Goal: Information Seeking & Learning: Learn about a topic

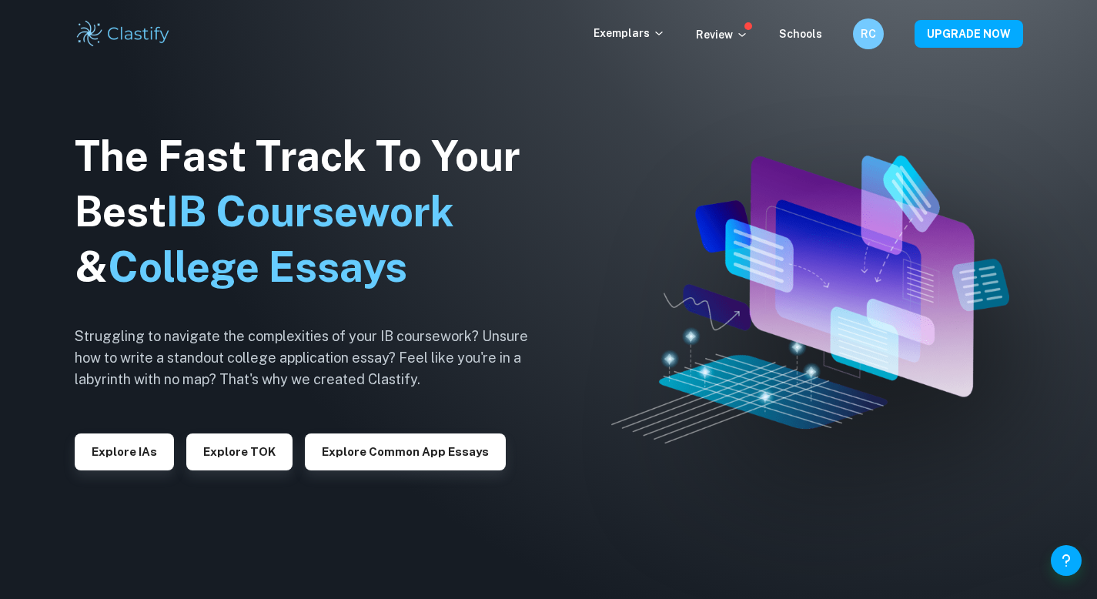
click at [619, 47] on div "Exemplars Review Schools RC UPGRADE NOW" at bounding box center [548, 33] width 985 height 31
click at [630, 39] on p "Exemplars" at bounding box center [629, 33] width 72 height 17
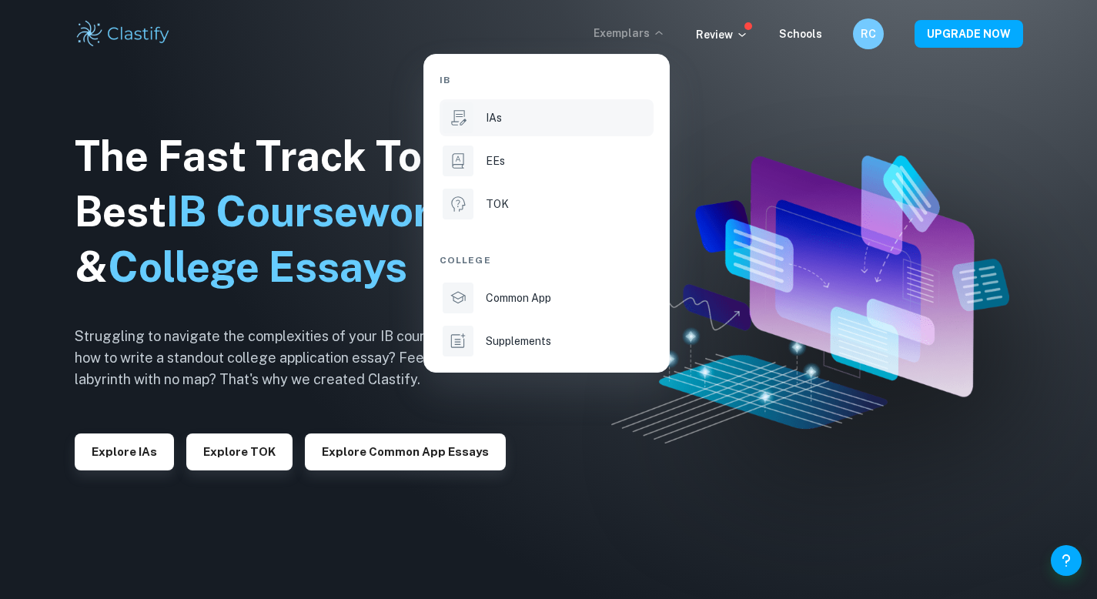
click at [511, 125] on div "IAs" at bounding box center [568, 117] width 165 height 17
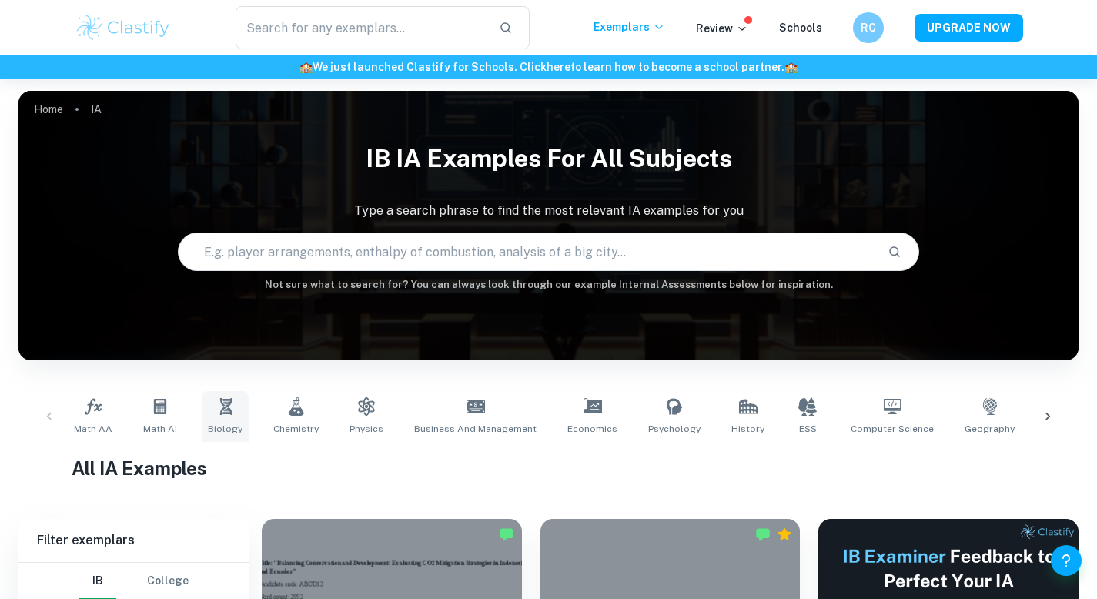
click at [230, 415] on icon at bounding box center [225, 406] width 18 height 18
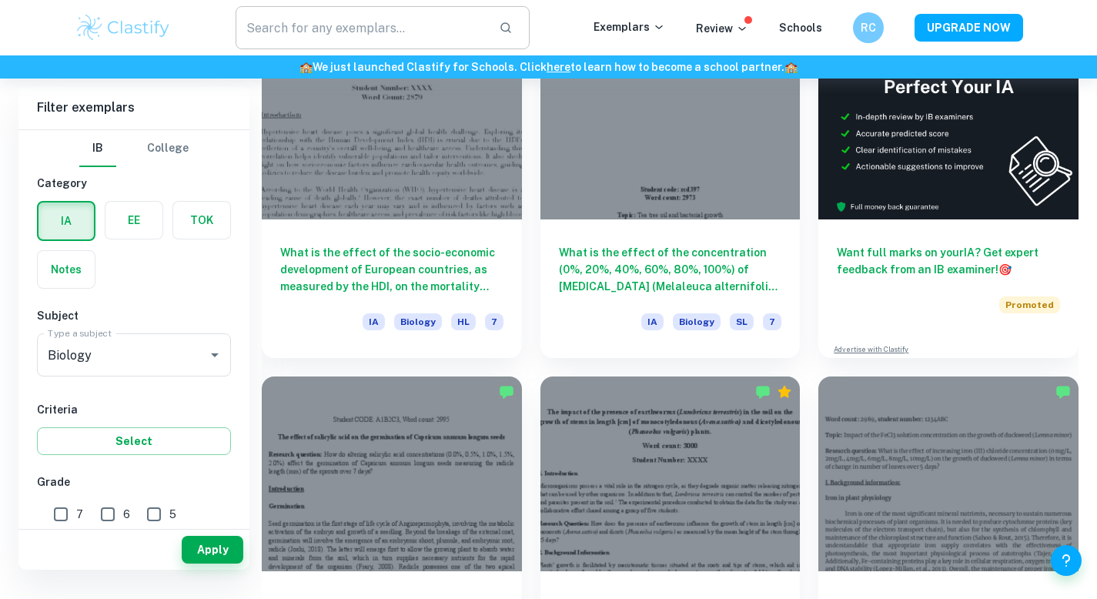
scroll to position [411, 0]
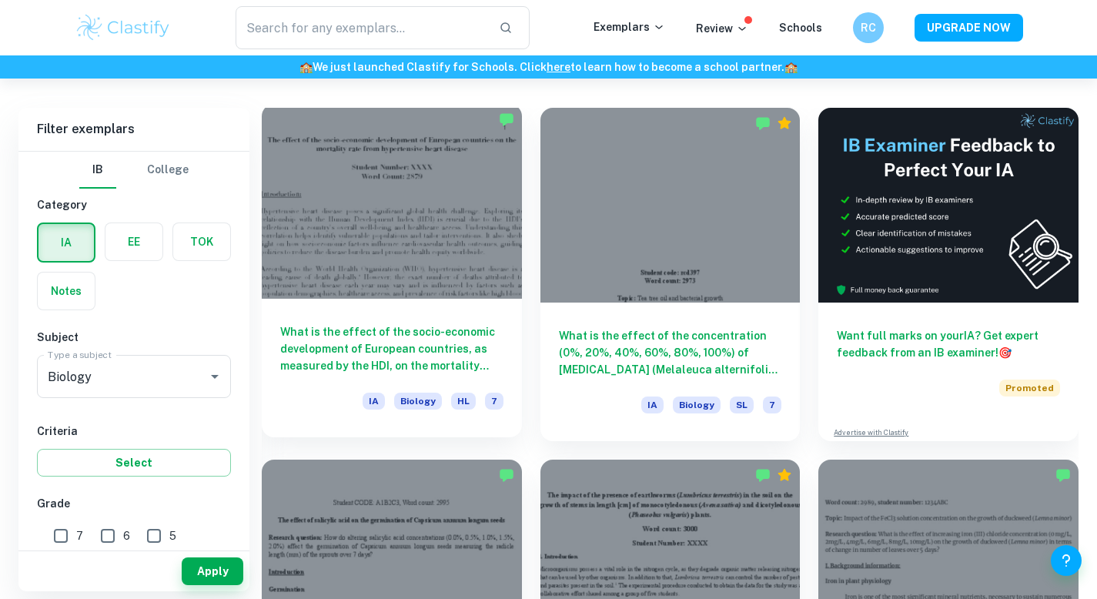
click at [419, 312] on div "What is the effect of the socio-economic development of European countries, as …" at bounding box center [392, 368] width 260 height 139
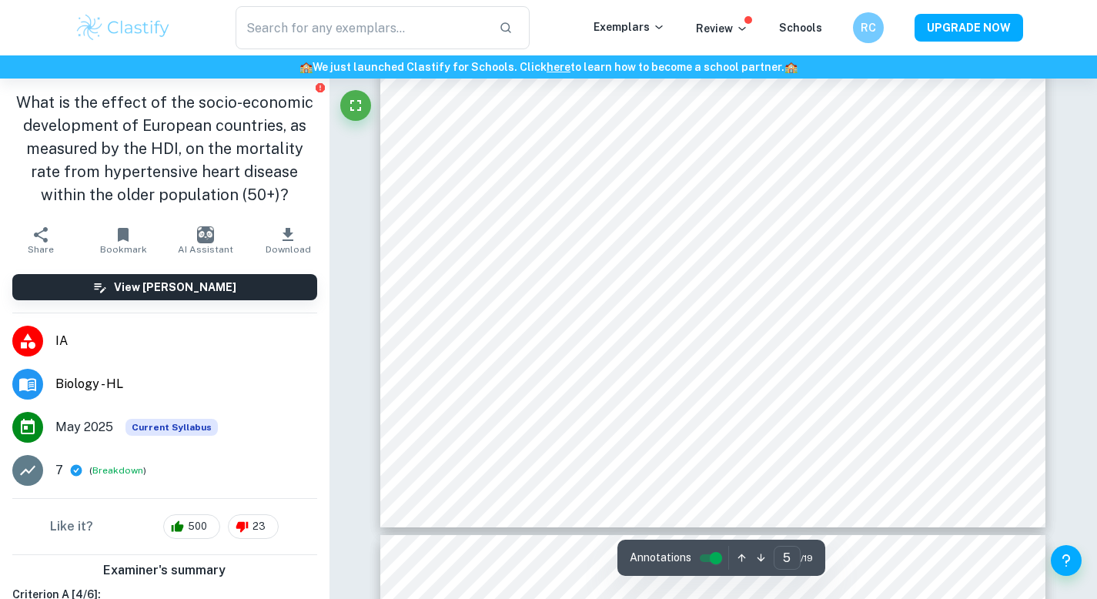
type input "6"
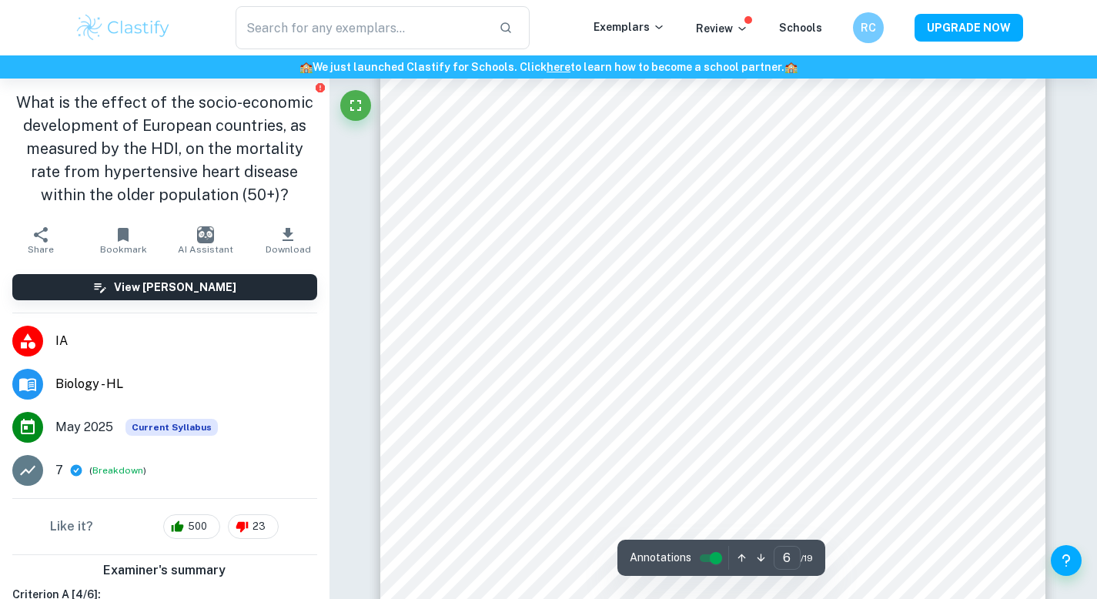
scroll to position [5026, 0]
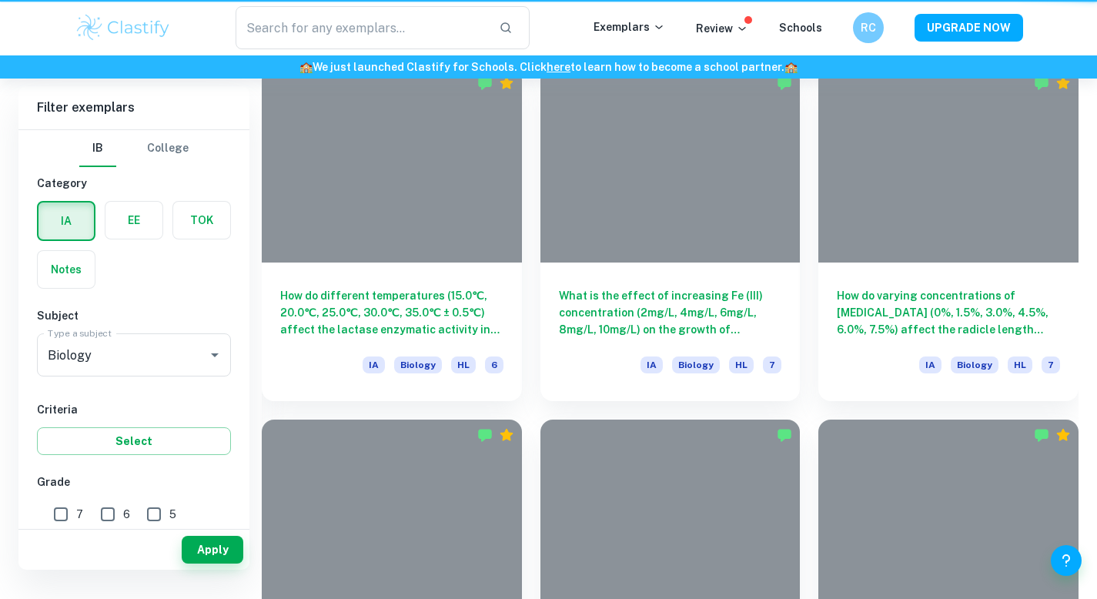
scroll to position [411, 0]
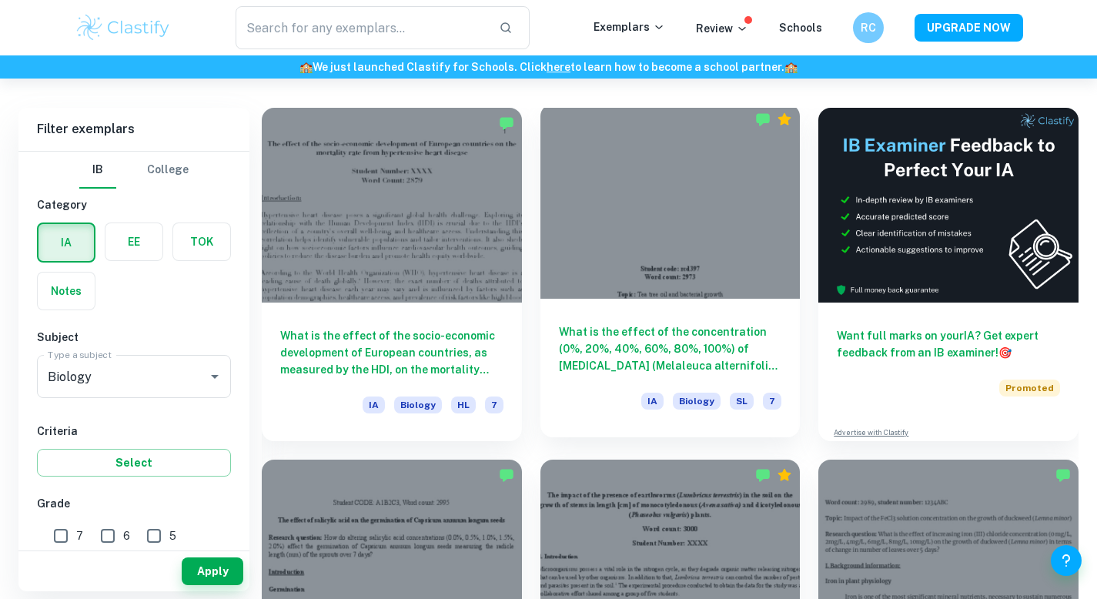
click at [693, 352] on h6 "What is the effect of the concentration (0%, 20%, 40%, 60%, 80%, 100%) of [MEDI…" at bounding box center [670, 348] width 223 height 51
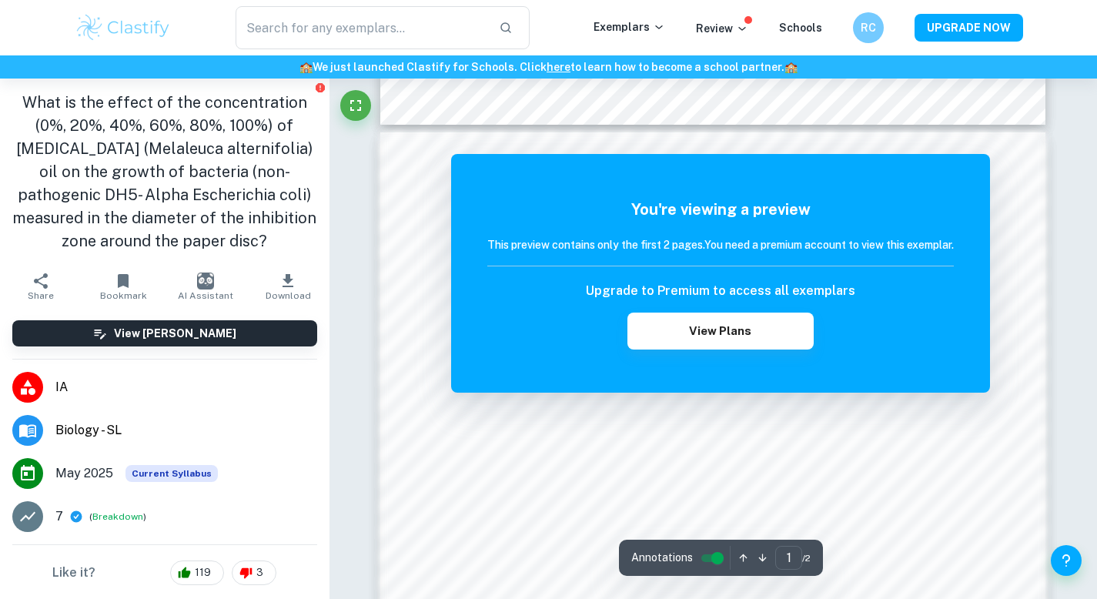
scroll to position [960, 0]
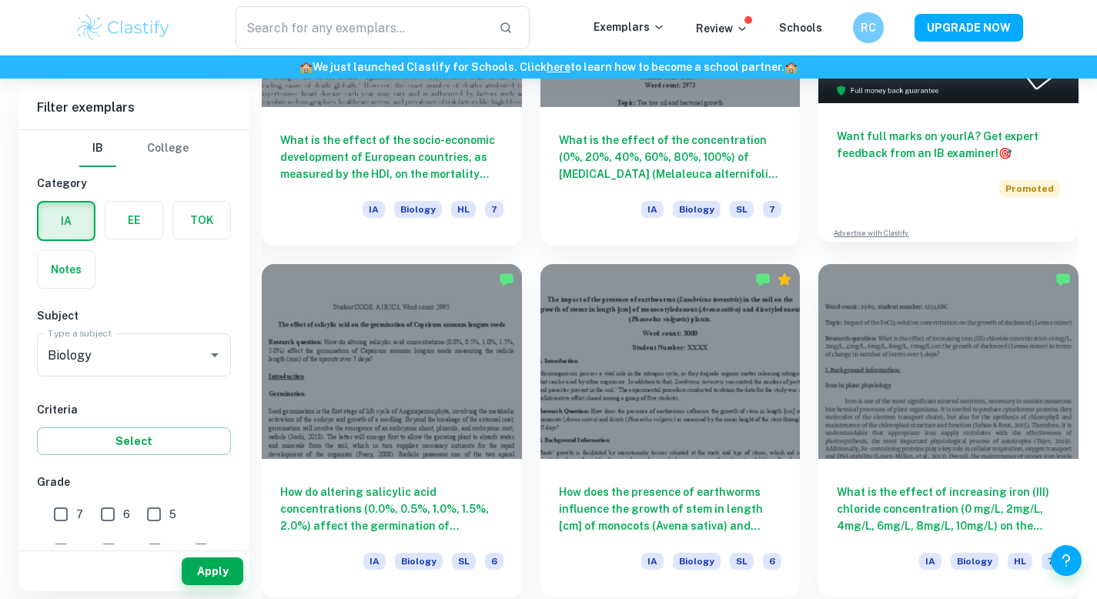
scroll to position [608, 0]
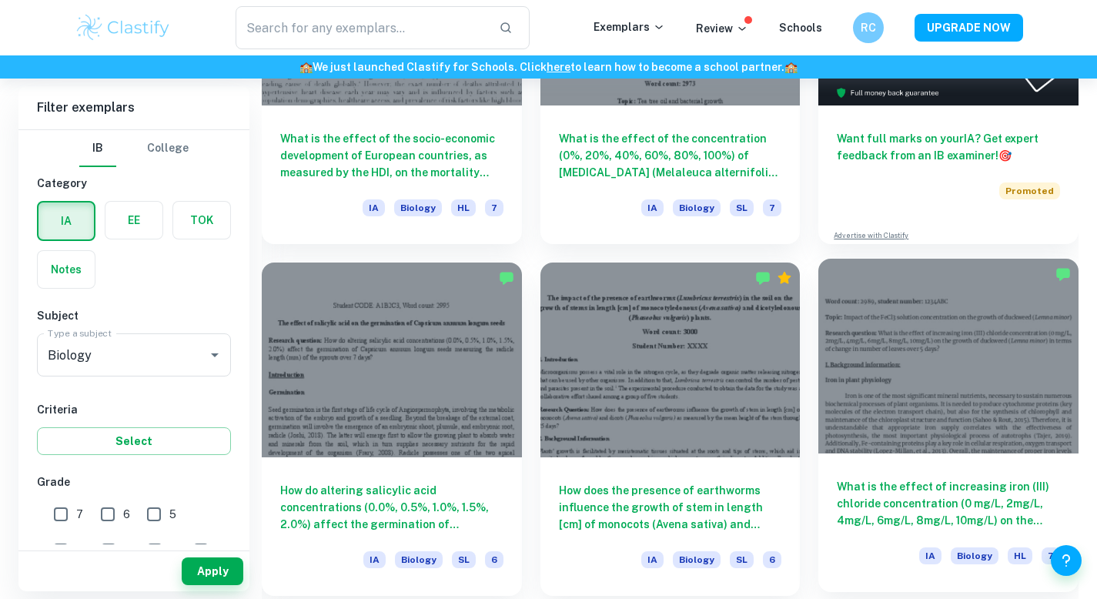
click at [919, 498] on h6 "What is the effect of increasing iron (III) chloride concentration (0 mg/L, 2mg…" at bounding box center [948, 503] width 223 height 51
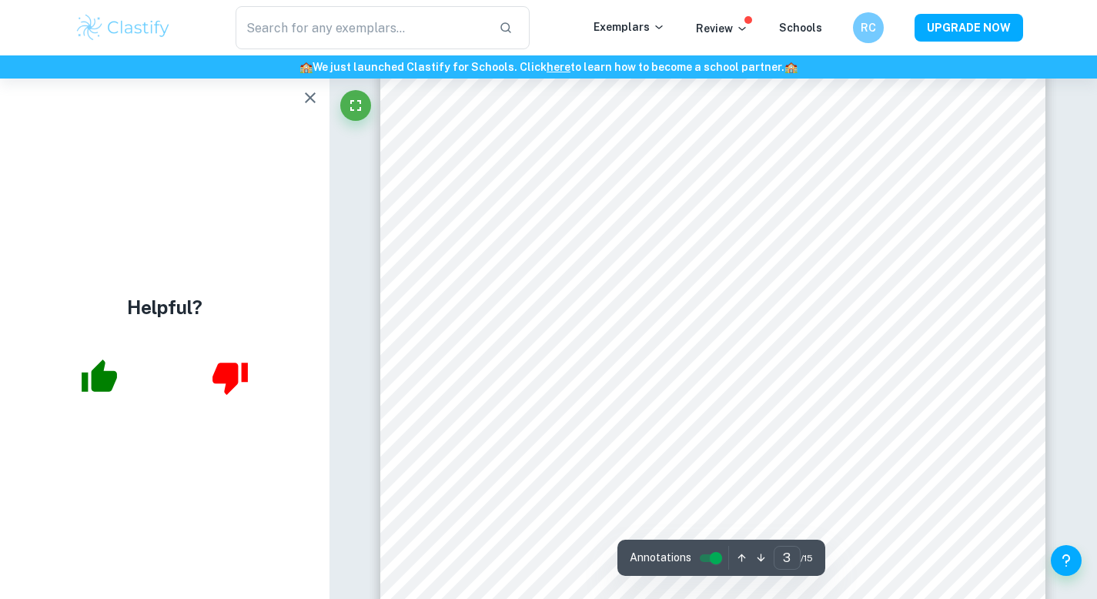
scroll to position [2041, 0]
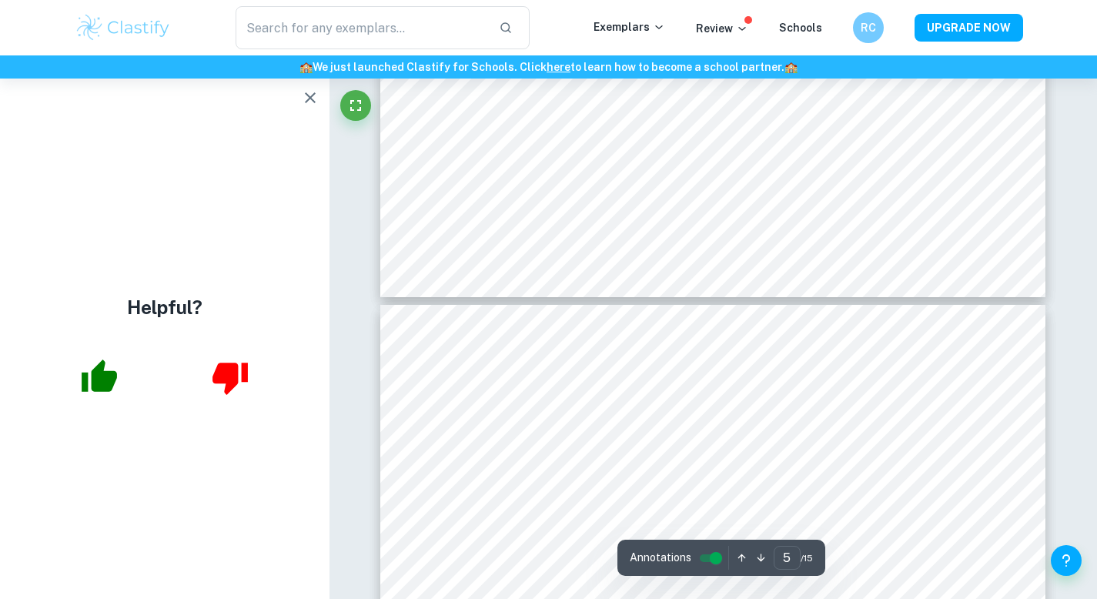
type input "6"
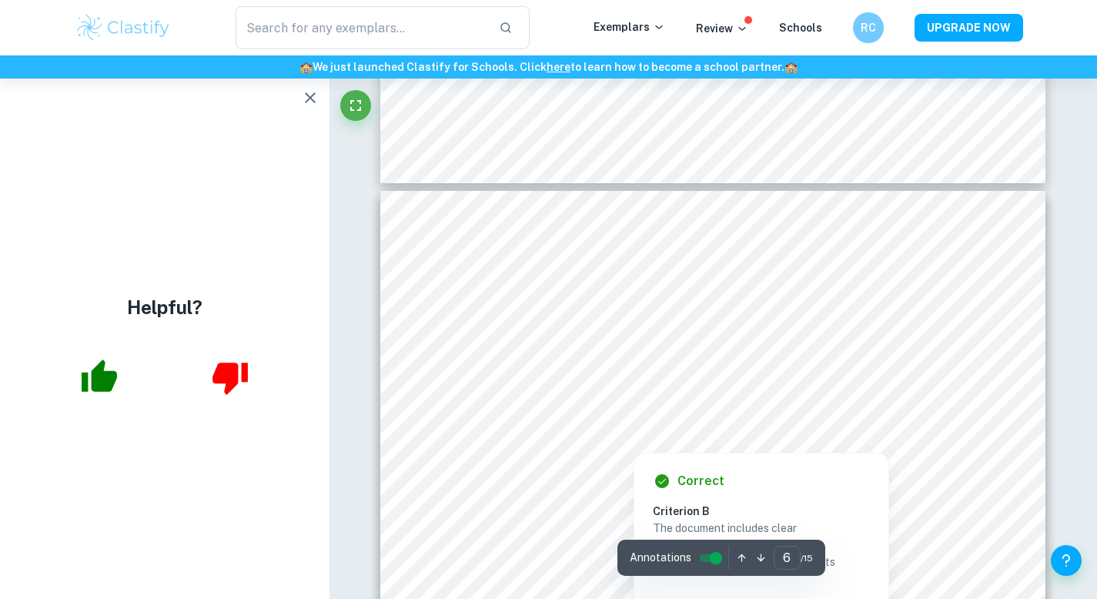
scroll to position [4860, 0]
